Goal: Information Seeking & Learning: Learn about a topic

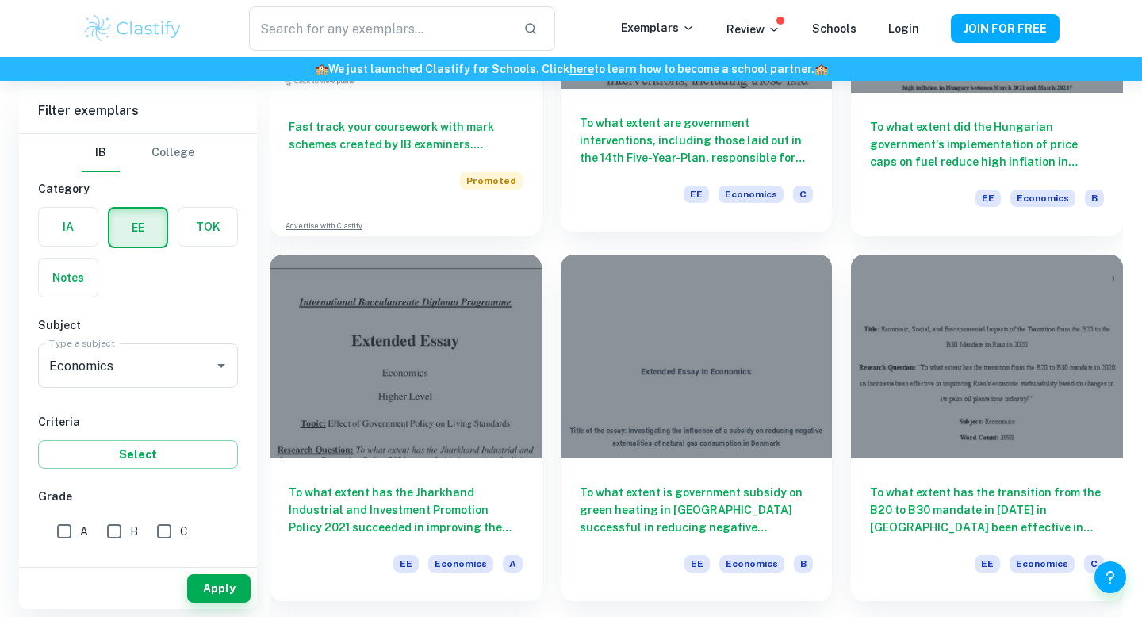
scroll to position [1054, 0]
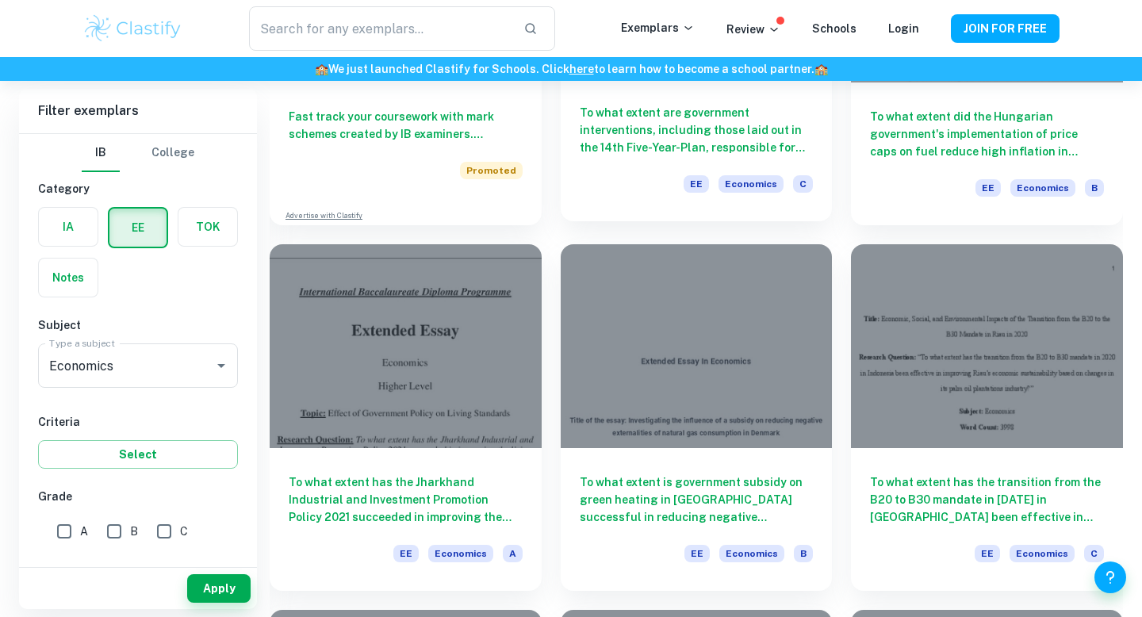
click at [660, 147] on h6 "To what extent are government interventions, including those laid out in the 14…" at bounding box center [697, 130] width 234 height 52
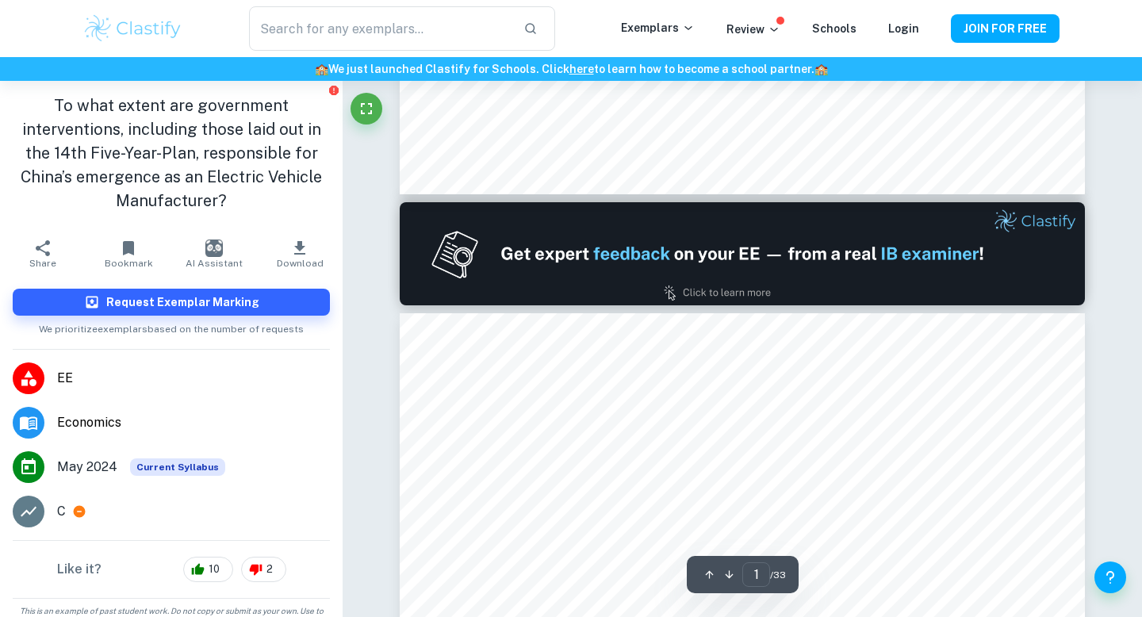
type input "2"
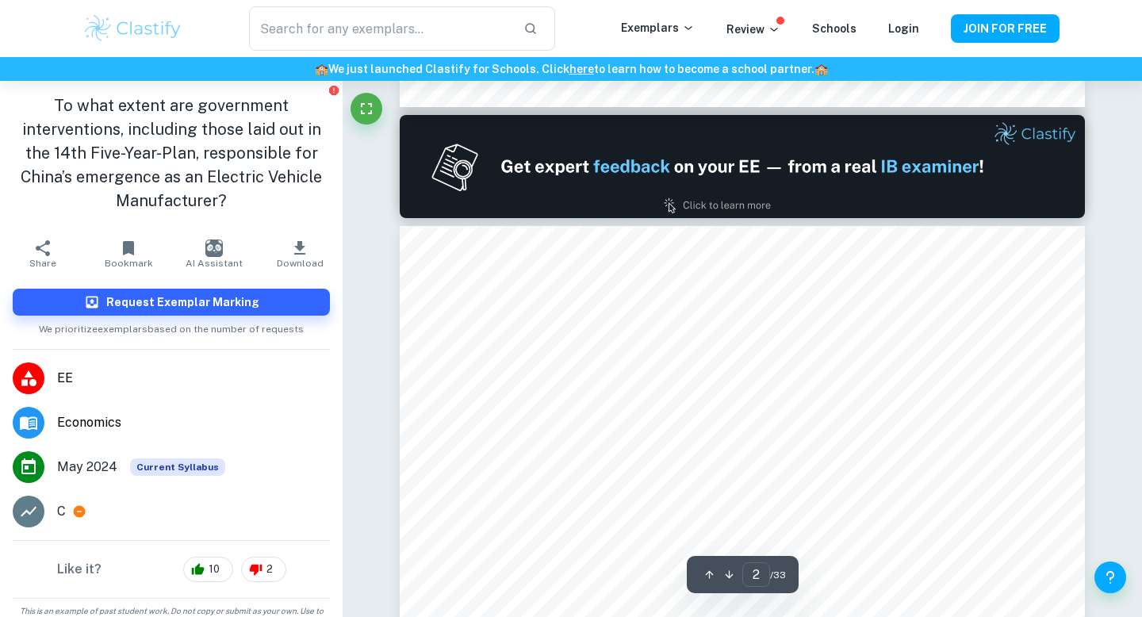
scroll to position [890, 0]
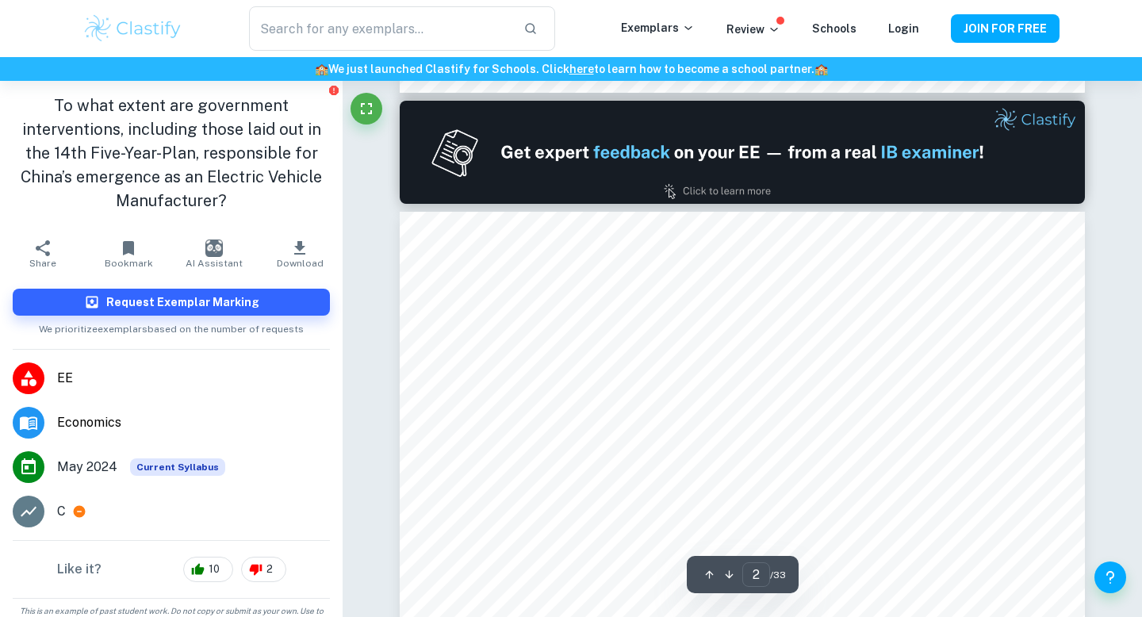
click at [60, 514] on p "C" at bounding box center [61, 511] width 9 height 19
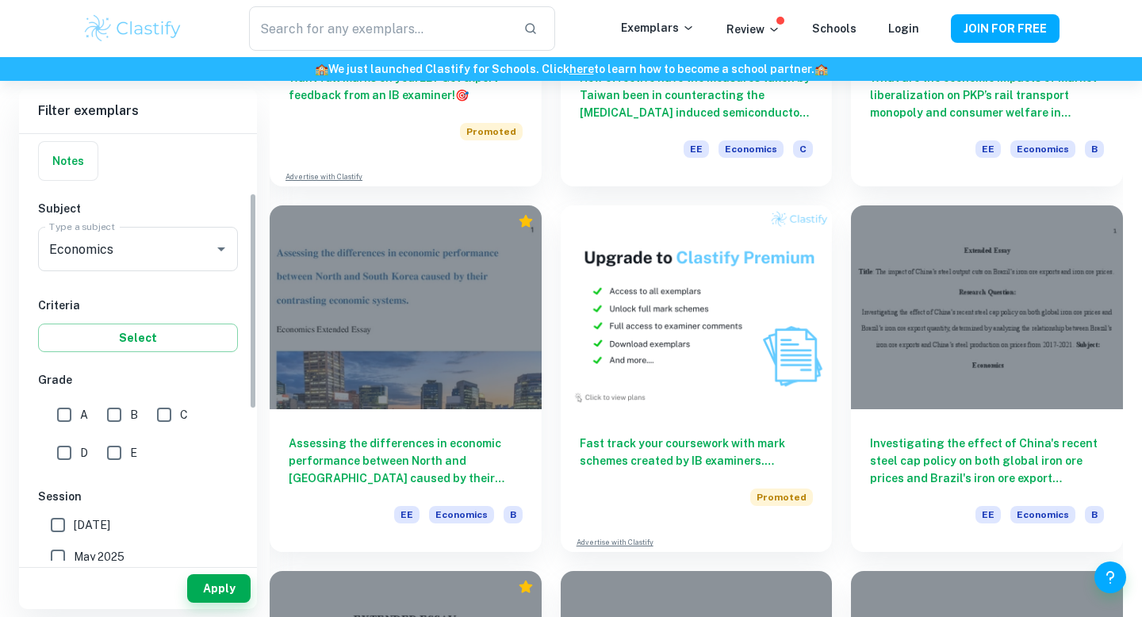
scroll to position [115, 0]
click at [60, 423] on input "A" at bounding box center [64, 416] width 32 height 32
checkbox input "true"
click at [213, 591] on button "Apply" at bounding box center [218, 588] width 63 height 29
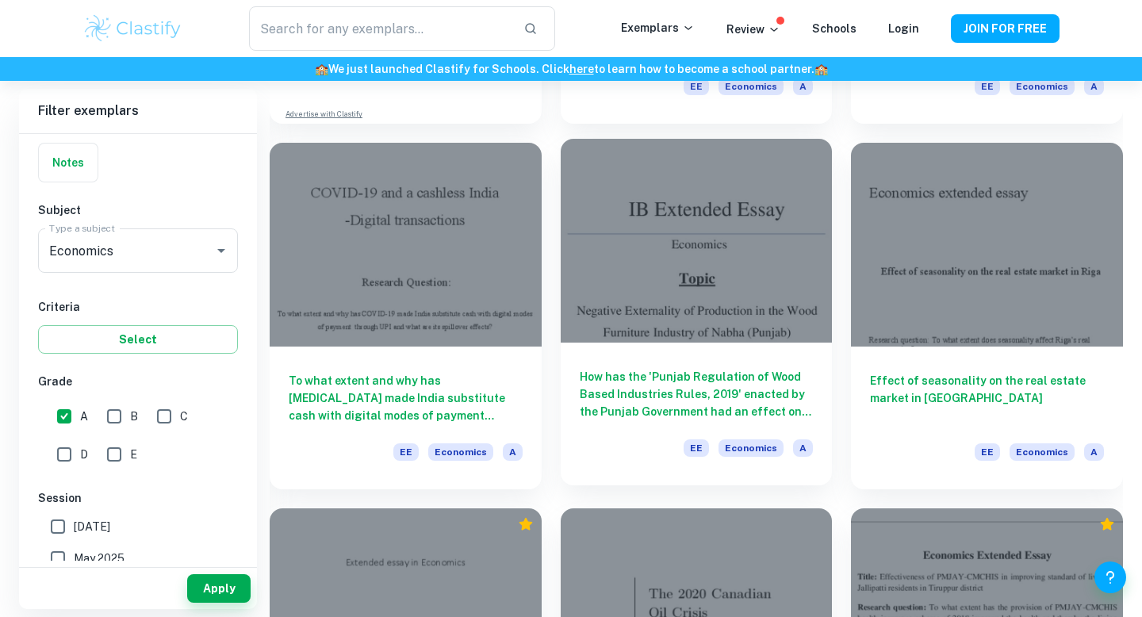
scroll to position [1154, 0]
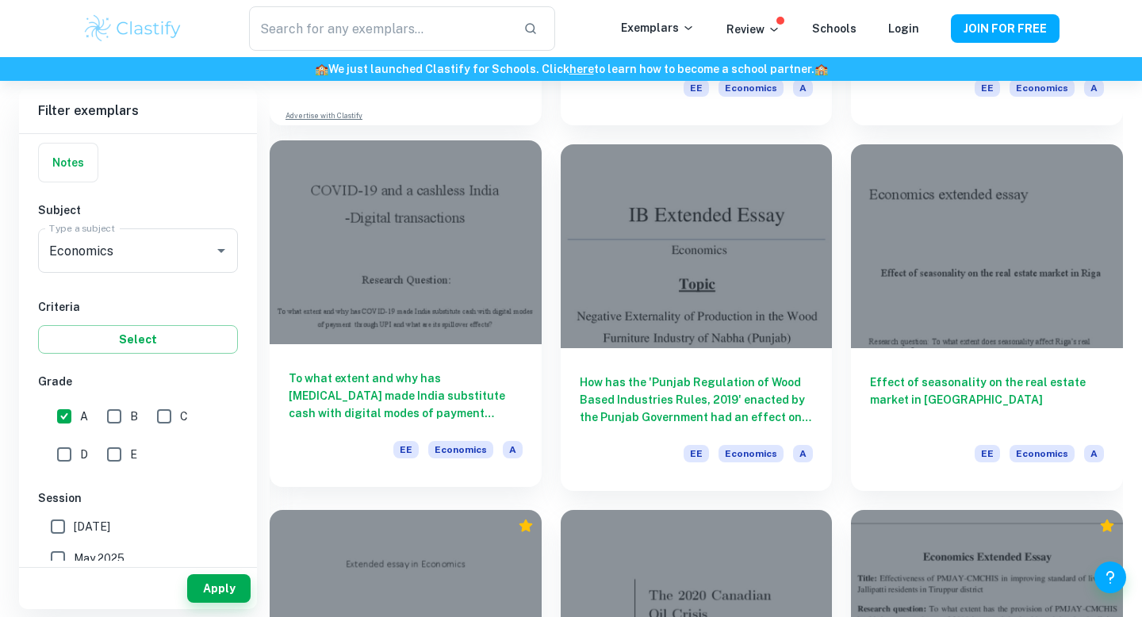
click at [439, 408] on h6 "To what extent and why has [MEDICAL_DATA] made India substitute cash with digit…" at bounding box center [406, 395] width 234 height 52
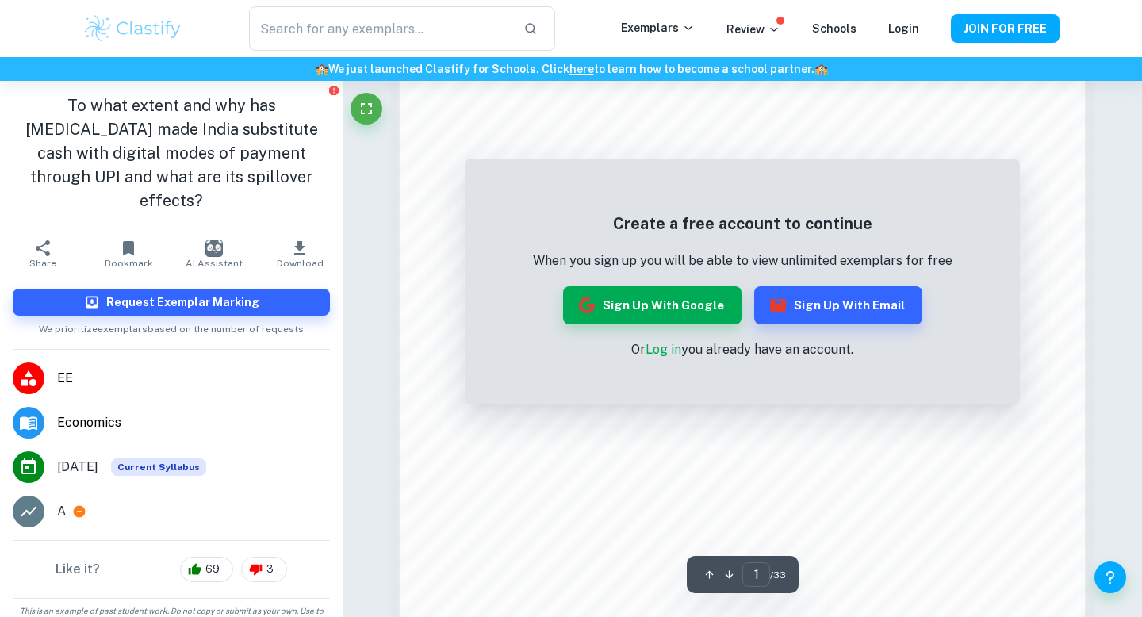
scroll to position [1532, 0]
